Goal: Information Seeking & Learning: Check status

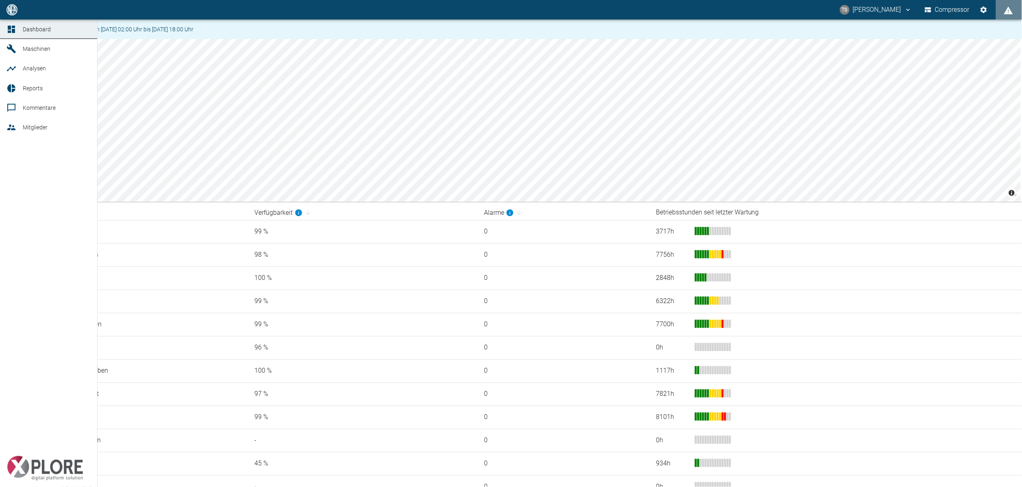
click at [13, 44] on icon at bounding box center [12, 49] width 10 height 10
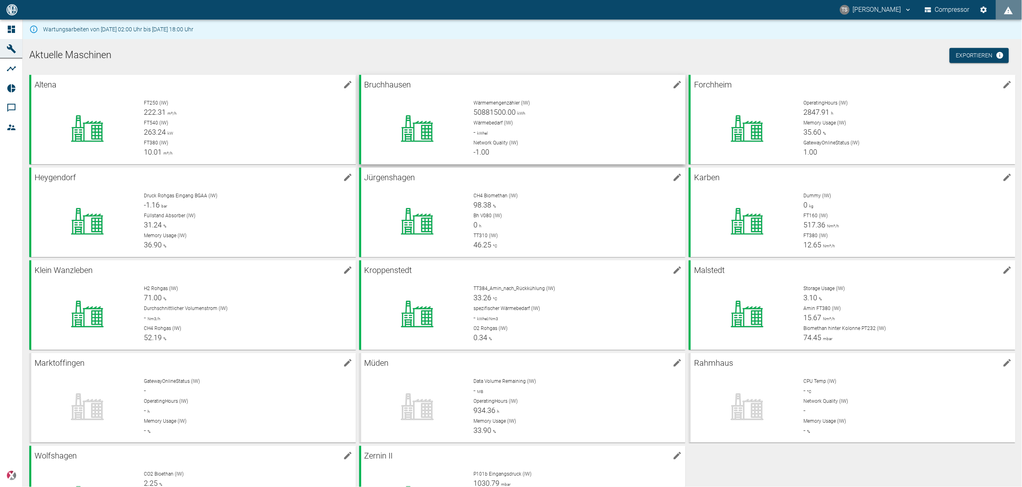
click at [535, 100] on p "Wärmemengenzähler (IW)" at bounding box center [577, 102] width 206 height 7
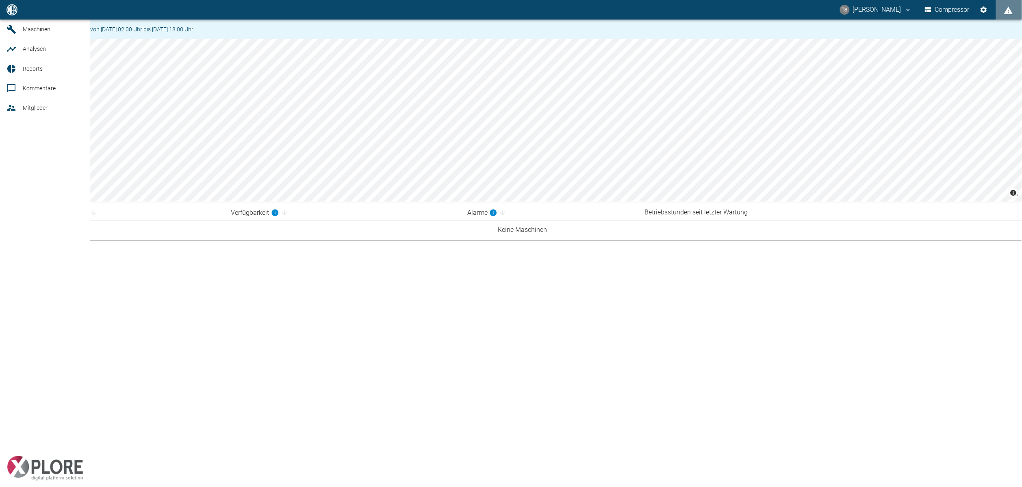
click at [21, 39] on link "Maschinen" at bounding box center [45, 30] width 90 height 20
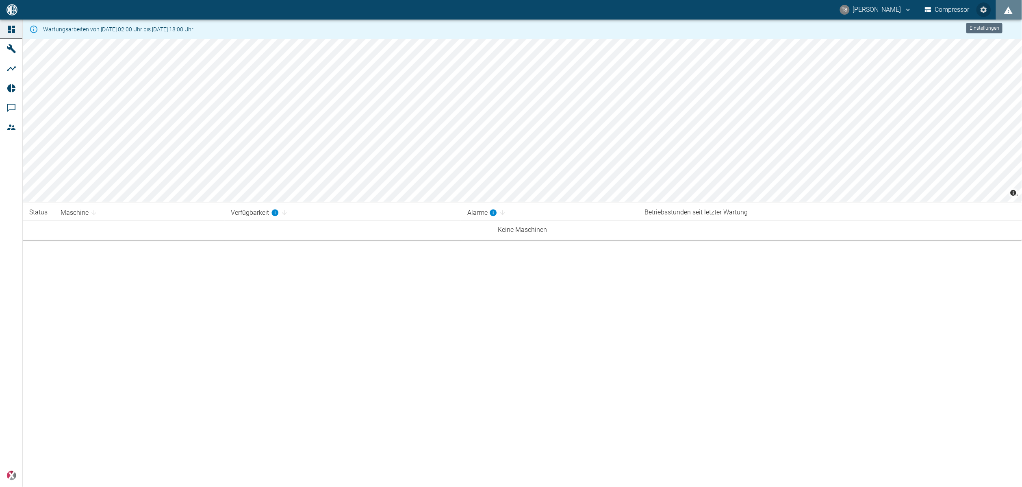
click at [989, 10] on button "Einstellungen" at bounding box center [984, 9] width 15 height 15
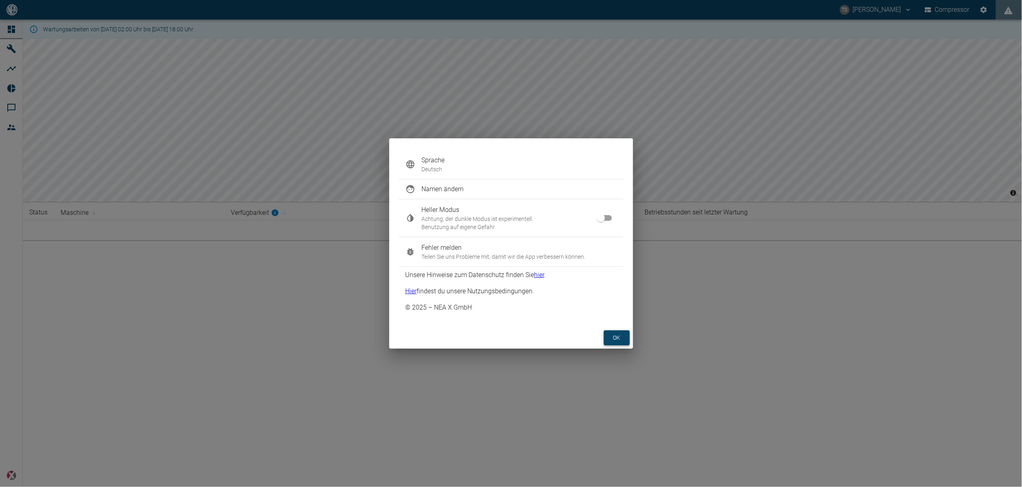
click at [611, 336] on button "ok" at bounding box center [617, 337] width 26 height 15
